Goal: Check status: Check status

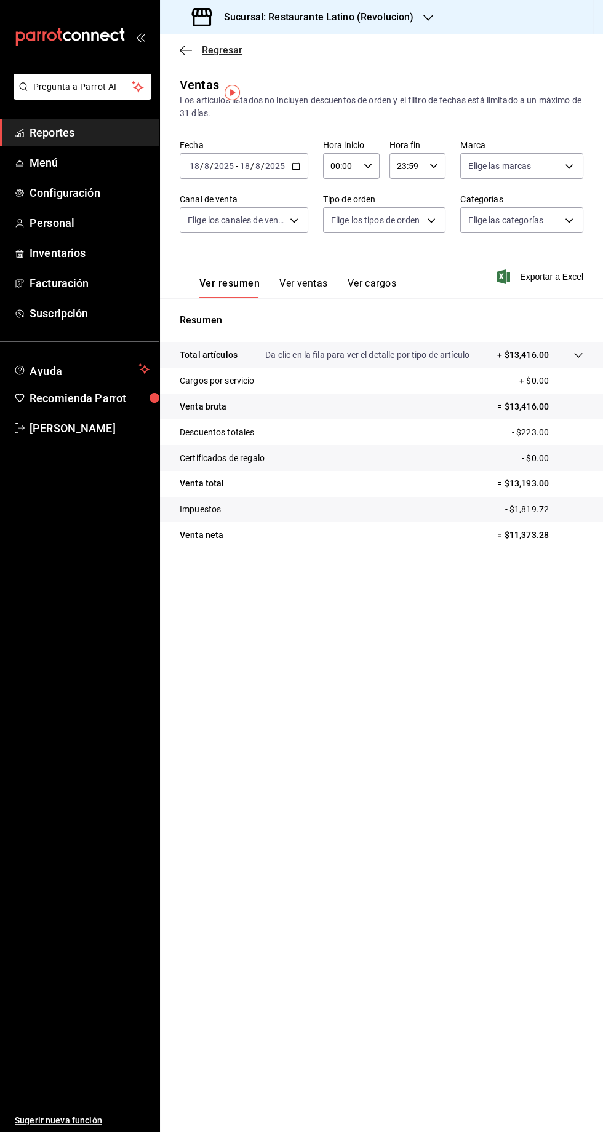
click at [182, 50] on icon "button" at bounding box center [186, 50] width 12 height 1
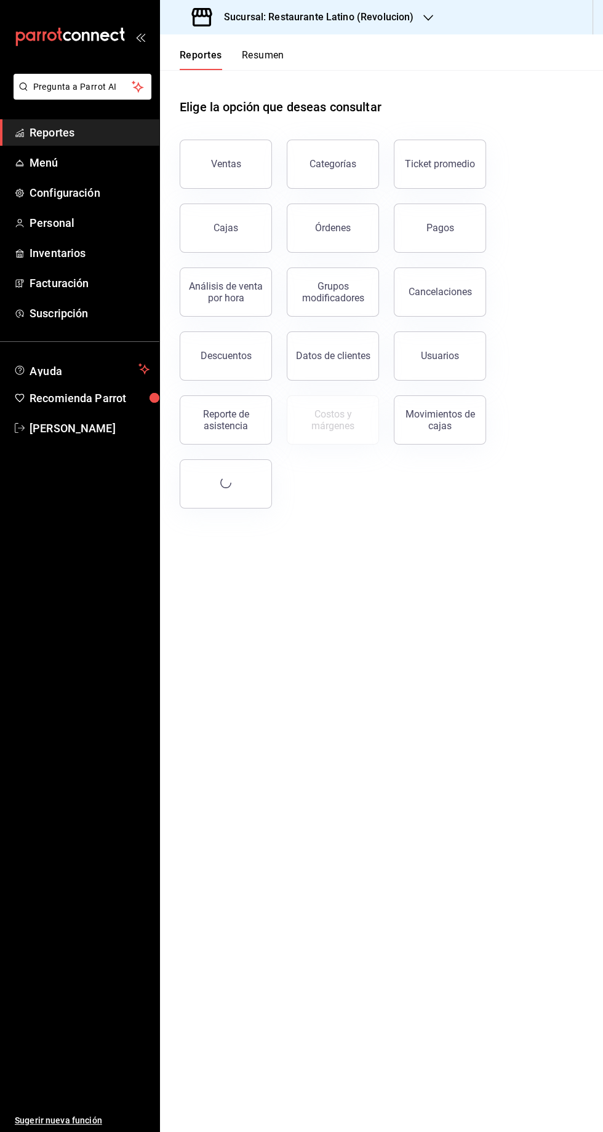
click at [199, 61] on button "Reportes" at bounding box center [201, 59] width 42 height 21
click at [243, 60] on button "Resumen" at bounding box center [263, 59] width 42 height 21
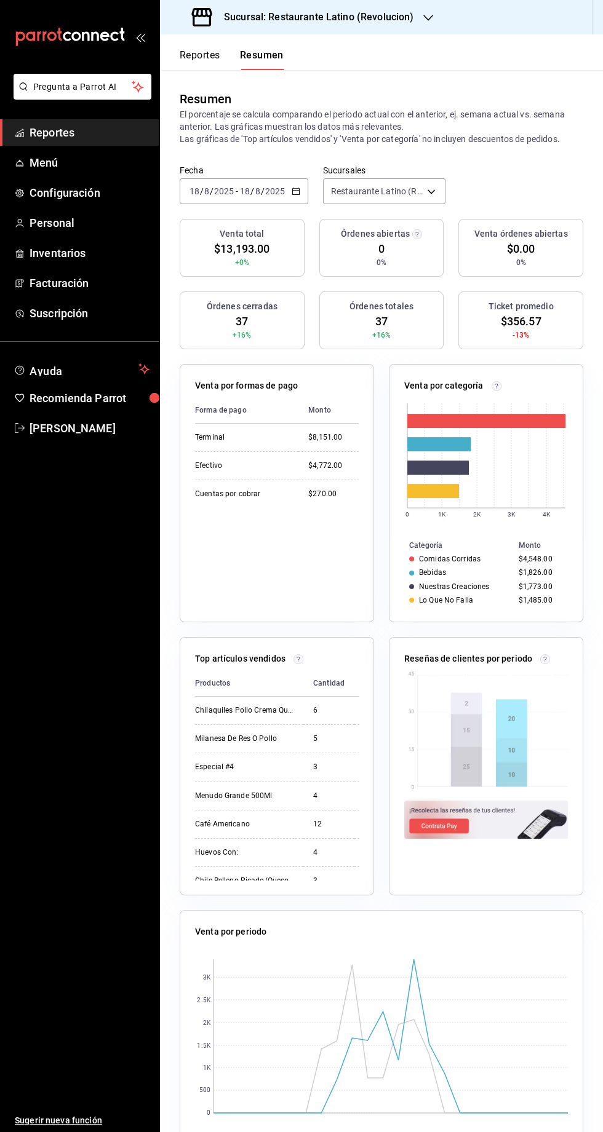
click at [352, 31] on div "Sucursal: Restaurante Latino (Revolucion)" at bounding box center [304, 17] width 268 height 34
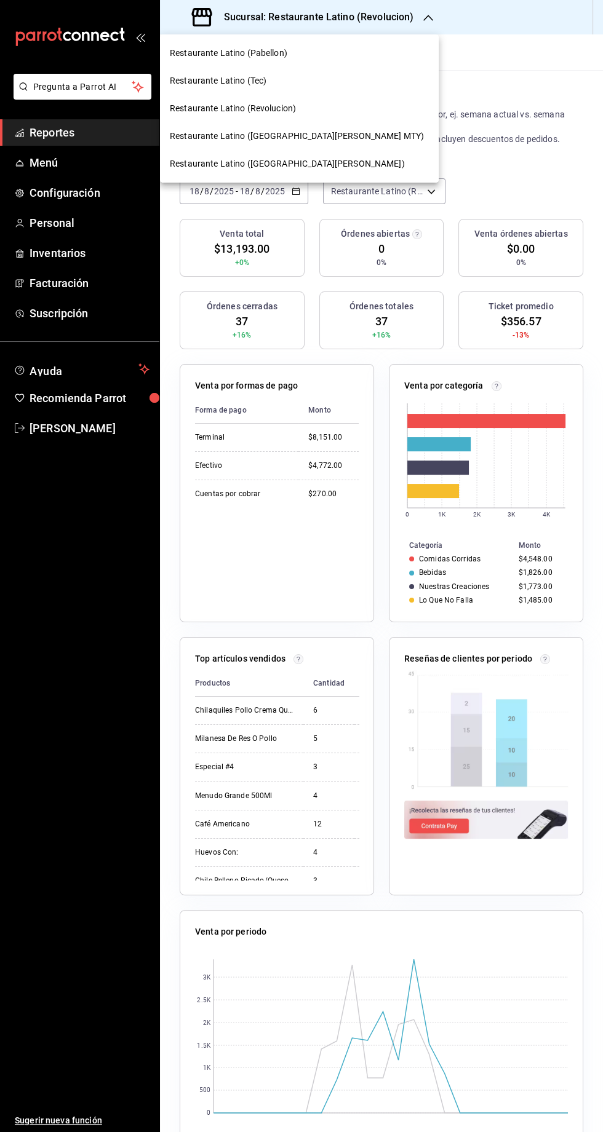
click at [257, 136] on span "Restaurante Latino ([GEOGRAPHIC_DATA][PERSON_NAME] MTY)" at bounding box center [297, 136] width 254 height 13
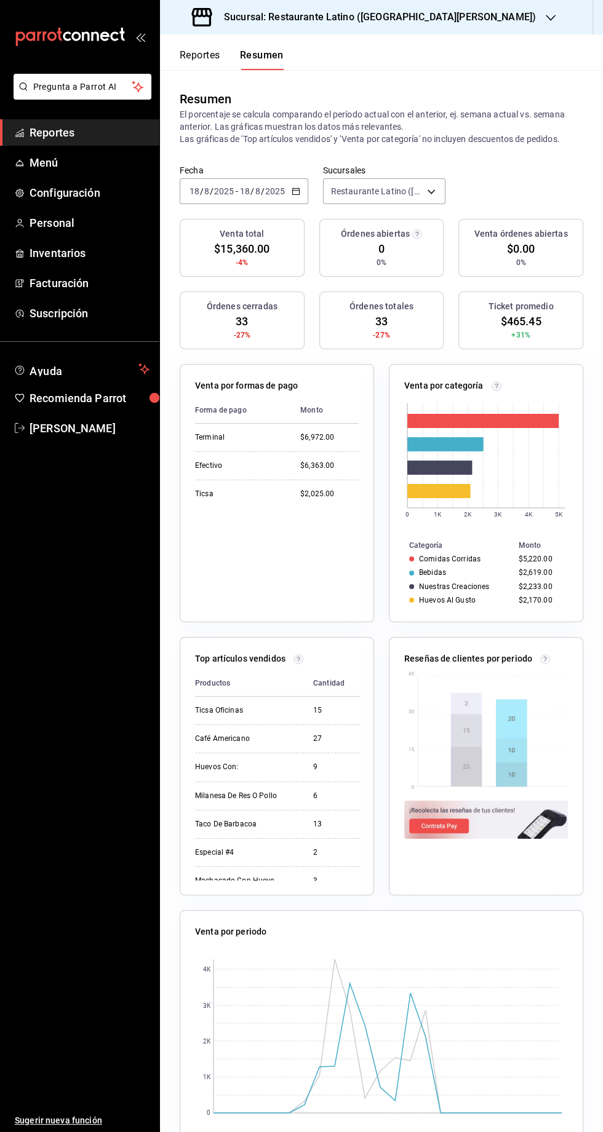
click at [373, 29] on div "Sucursal: Restaurante Latino ([GEOGRAPHIC_DATA][PERSON_NAME])" at bounding box center [365, 17] width 391 height 34
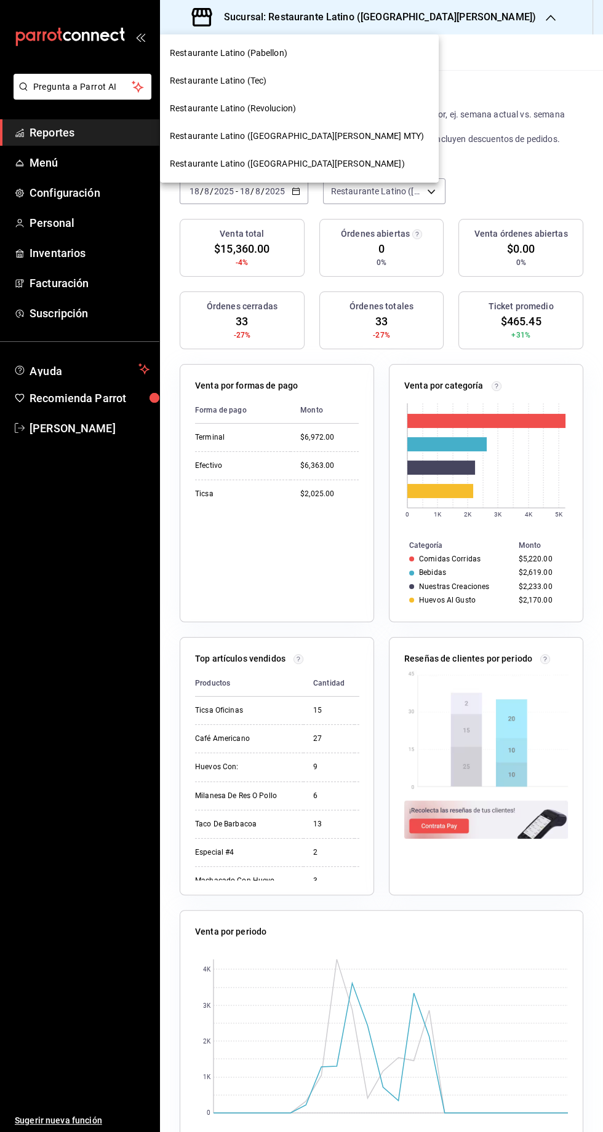
click at [257, 54] on span "Restaurante Latino (Pabellon)" at bounding box center [228, 53] width 117 height 13
